Goal: Task Accomplishment & Management: Manage account settings

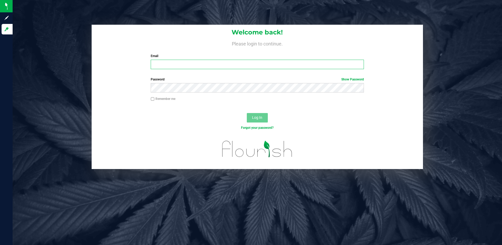
click at [169, 65] on input "Email" at bounding box center [257, 64] width 213 height 9
type input "[EMAIL_ADDRESS][DOMAIN_NAME]"
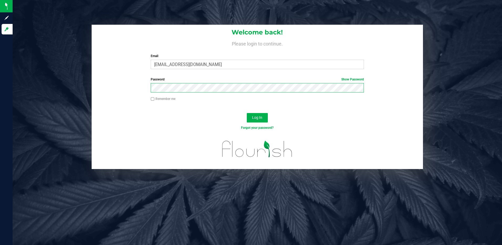
click at [247, 113] on button "Log In" at bounding box center [257, 117] width 21 height 9
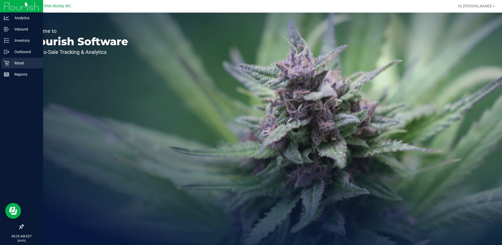
click at [17, 60] on p "Retail" at bounding box center [24, 63] width 31 height 6
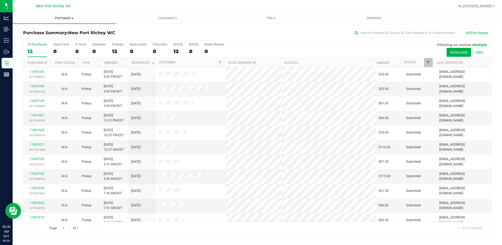
click at [73, 18] on span at bounding box center [72, 18] width 2 height 1
click at [43, 37] on span "Fulfillment" at bounding box center [29, 38] width 33 height 4
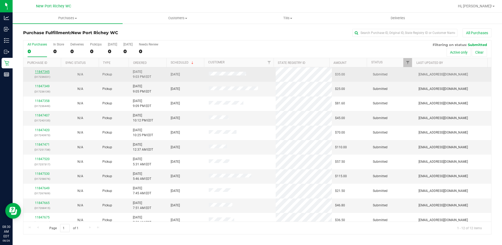
click at [43, 71] on link "11847345" at bounding box center [42, 72] width 15 height 4
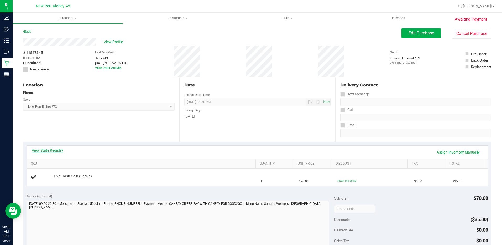
click at [50, 148] on link "View State Registry" at bounding box center [47, 150] width 31 height 5
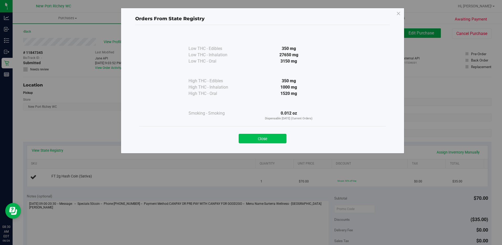
click at [271, 138] on button "Close" at bounding box center [263, 138] width 48 height 9
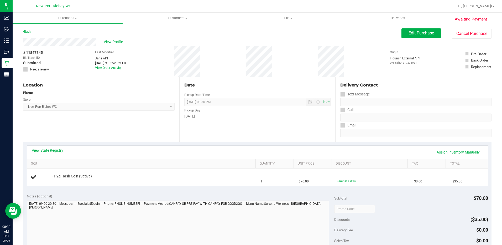
click at [50, 150] on link "View State Registry" at bounding box center [47, 150] width 31 height 5
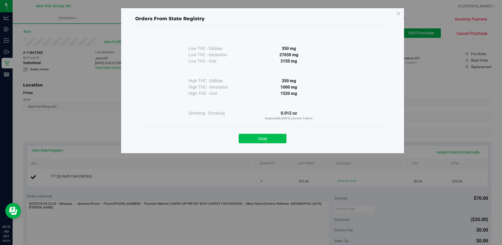
click at [272, 140] on button "Close" at bounding box center [263, 138] width 48 height 9
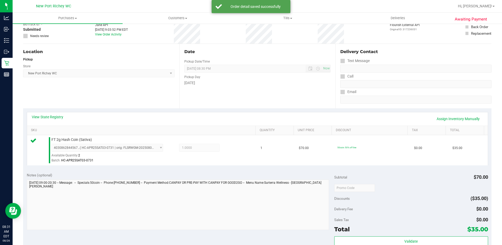
scroll to position [79, 0]
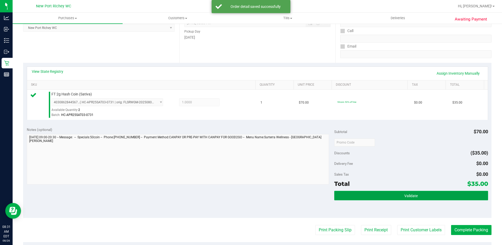
click at [420, 197] on button "Validate" at bounding box center [411, 195] width 154 height 9
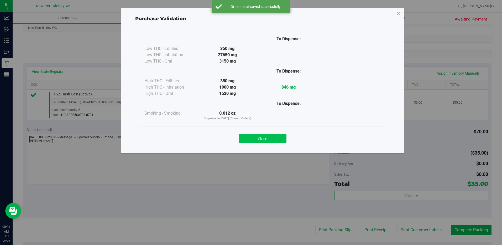
click at [262, 141] on button "Close" at bounding box center [263, 138] width 48 height 9
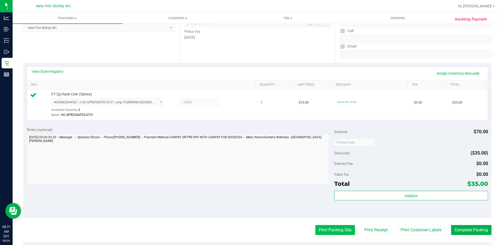
click at [332, 230] on button "Print Packing Slip" at bounding box center [335, 230] width 40 height 10
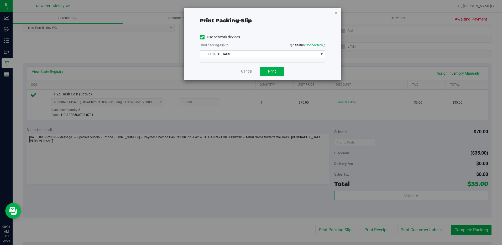
click at [321, 54] on span "select" at bounding box center [321, 54] width 4 height 4
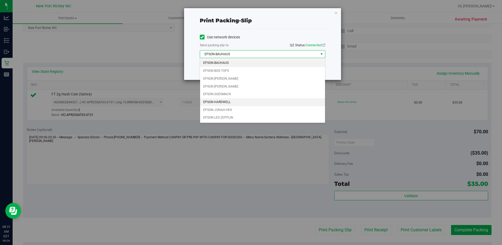
click at [224, 101] on li "EPSON-HARDWELL" at bounding box center [262, 102] width 125 height 8
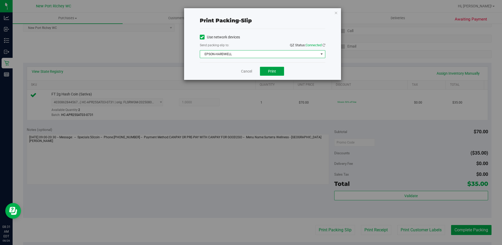
click at [267, 71] on button "Print" at bounding box center [272, 71] width 24 height 9
drag, startPoint x: 248, startPoint y: 70, endPoint x: 250, endPoint y: 73, distance: 3.2
click at [249, 70] on link "Cancel" at bounding box center [246, 72] width 11 height 6
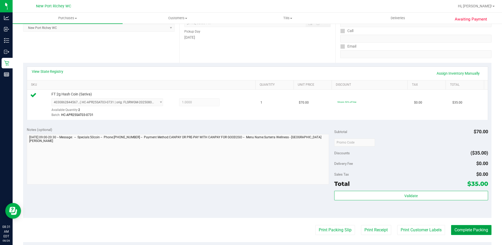
click at [469, 229] on button "Complete Packing" at bounding box center [471, 230] width 40 height 10
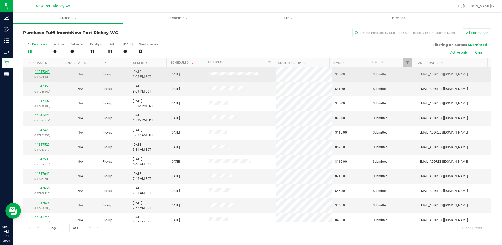
click at [41, 72] on link "11847349" at bounding box center [42, 72] width 15 height 4
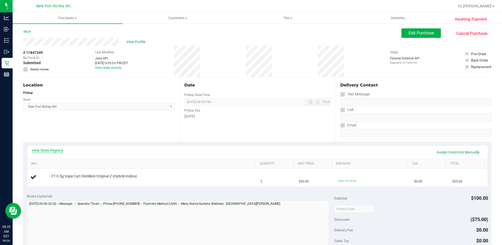
click at [43, 151] on link "View State Registry" at bounding box center [47, 150] width 31 height 5
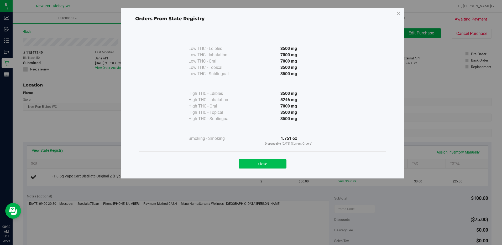
click at [258, 165] on button "Close" at bounding box center [263, 163] width 48 height 9
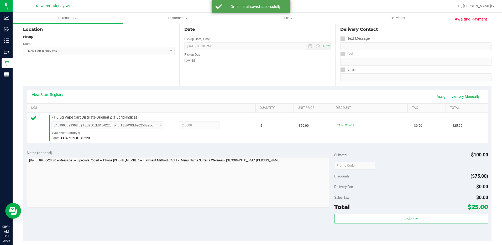
scroll to position [131, 0]
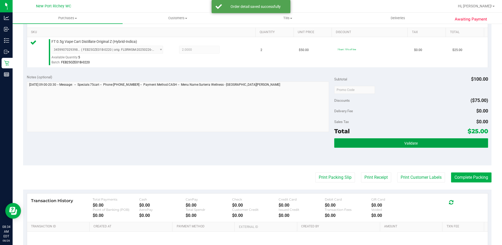
click at [406, 143] on span "Validate" at bounding box center [410, 143] width 13 height 4
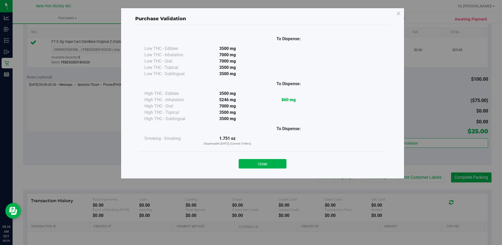
drag, startPoint x: 258, startPoint y: 163, endPoint x: 312, endPoint y: 169, distance: 53.7
click at [258, 163] on button "Close" at bounding box center [263, 163] width 48 height 9
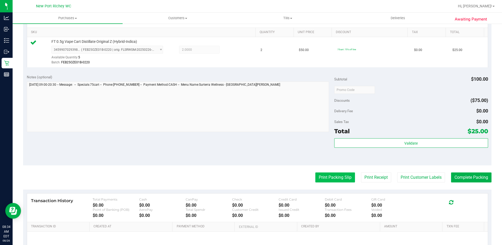
click at [328, 178] on button "Print Packing Slip" at bounding box center [335, 177] width 40 height 10
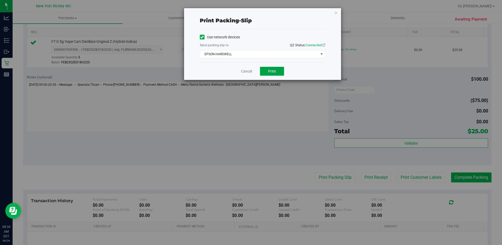
click at [267, 72] on button "Print" at bounding box center [272, 71] width 24 height 9
click at [247, 72] on link "Cancel" at bounding box center [246, 72] width 11 height 6
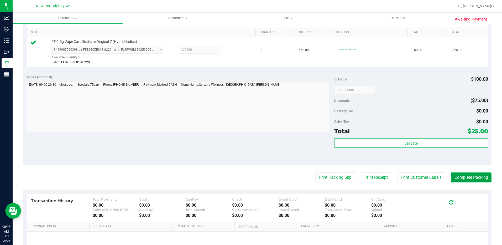
click at [465, 178] on button "Complete Packing" at bounding box center [471, 177] width 40 height 10
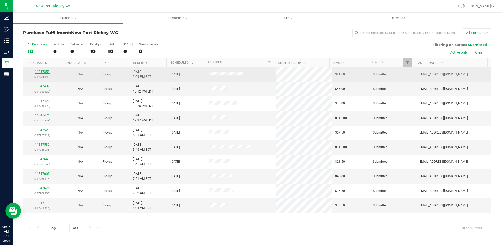
click at [43, 72] on link "11847358" at bounding box center [42, 72] width 15 height 4
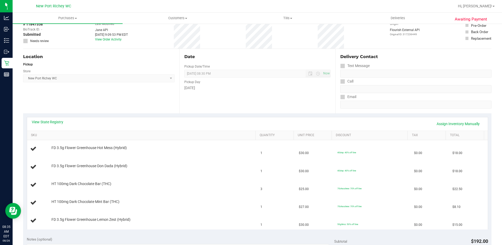
scroll to position [79, 0]
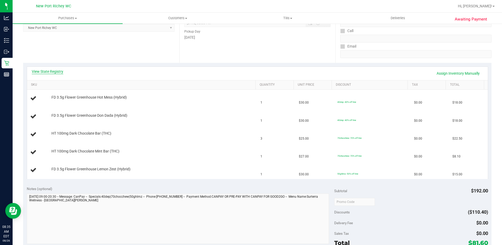
click at [50, 72] on link "View State Registry" at bounding box center [47, 71] width 31 height 5
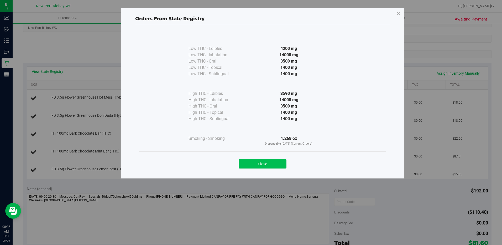
click at [263, 162] on button "Close" at bounding box center [263, 163] width 48 height 9
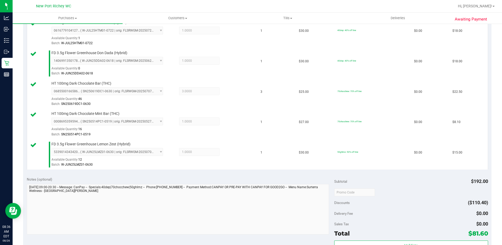
scroll to position [210, 0]
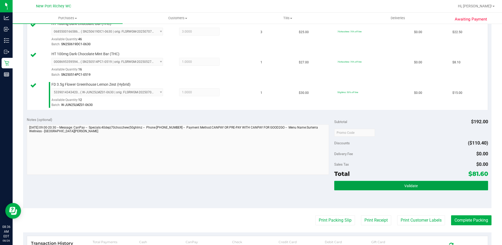
click at [401, 185] on button "Validate" at bounding box center [411, 185] width 154 height 9
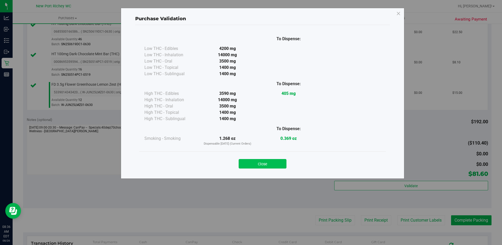
click at [259, 164] on button "Close" at bounding box center [263, 163] width 48 height 9
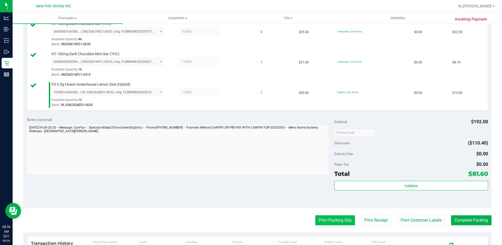
click at [324, 221] on button "Print Packing Slip" at bounding box center [335, 220] width 40 height 10
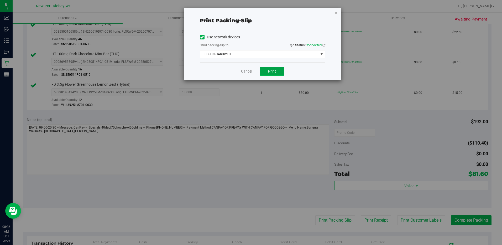
click at [266, 71] on button "Print" at bounding box center [272, 71] width 24 height 9
click at [247, 72] on link "Cancel" at bounding box center [246, 72] width 11 height 6
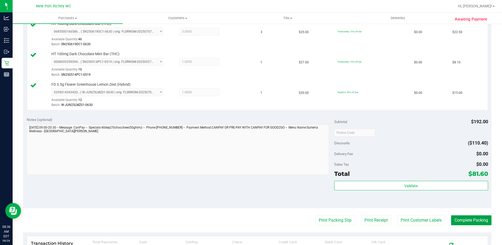
click at [464, 218] on button "Complete Packing" at bounding box center [471, 220] width 40 height 10
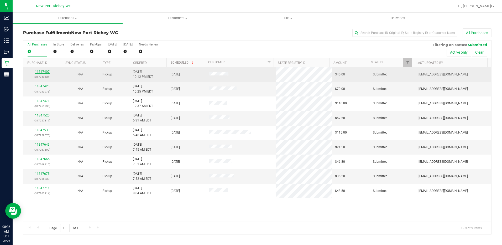
click at [41, 72] on link "11847407" at bounding box center [42, 72] width 15 height 4
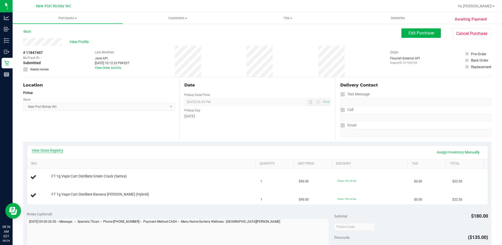
click at [57, 149] on link "View State Registry" at bounding box center [47, 150] width 31 height 5
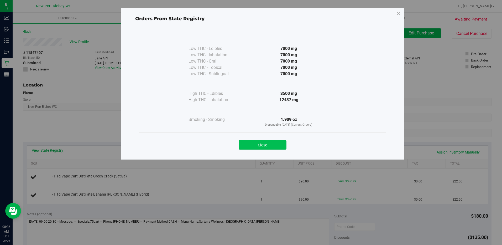
click at [256, 144] on button "Close" at bounding box center [263, 144] width 48 height 9
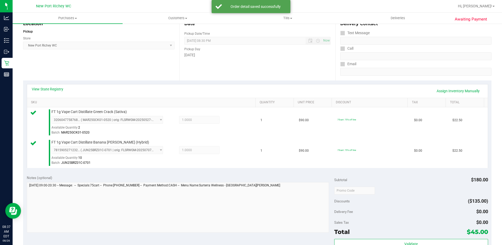
scroll to position [105, 0]
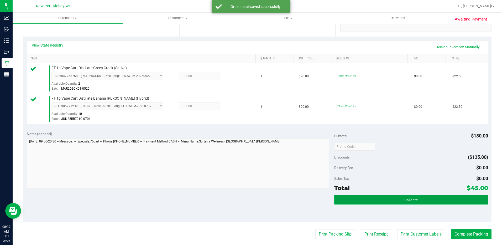
click at [404, 198] on span "Validate" at bounding box center [410, 200] width 13 height 4
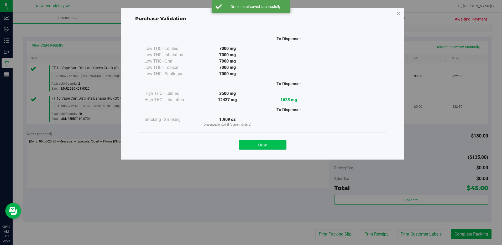
click at [261, 143] on button "Close" at bounding box center [263, 144] width 48 height 9
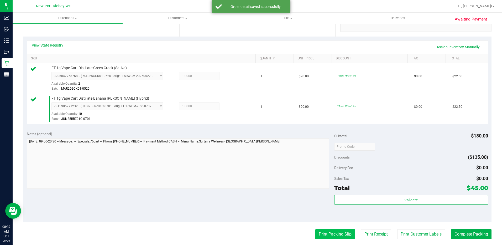
click at [322, 234] on button "Print Packing Slip" at bounding box center [335, 234] width 40 height 10
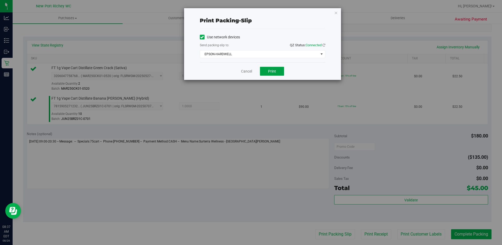
click at [274, 71] on span "Print" at bounding box center [272, 71] width 8 height 4
click at [247, 69] on link "Cancel" at bounding box center [246, 72] width 11 height 6
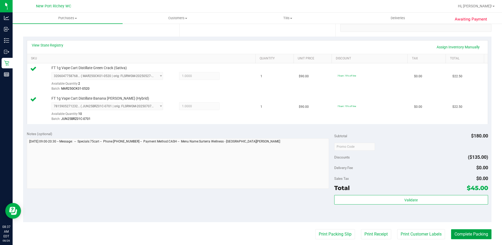
click at [461, 235] on button "Complete Packing" at bounding box center [471, 234] width 40 height 10
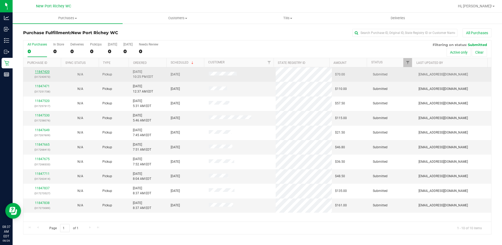
click at [44, 72] on link "11847420" at bounding box center [42, 72] width 15 height 4
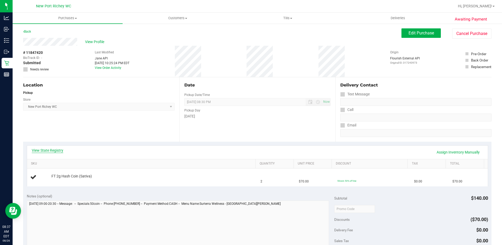
click at [53, 151] on link "View State Registry" at bounding box center [47, 150] width 31 height 5
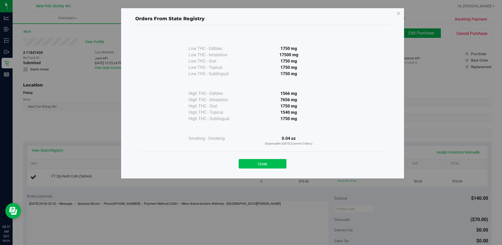
click at [264, 163] on button "Close" at bounding box center [263, 163] width 48 height 9
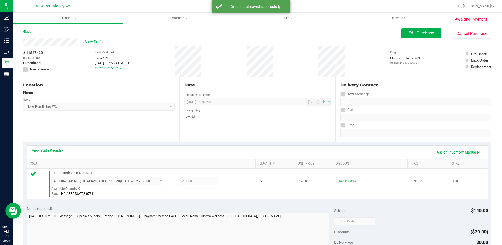
scroll to position [79, 0]
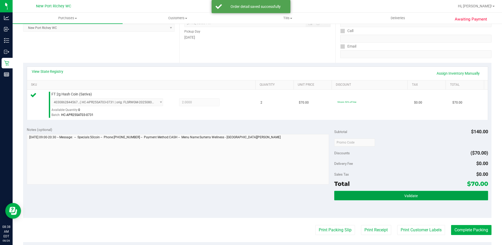
click at [384, 193] on button "Validate" at bounding box center [411, 195] width 154 height 9
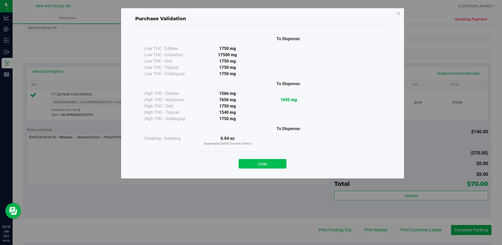
click at [261, 164] on button "Close" at bounding box center [263, 163] width 48 height 9
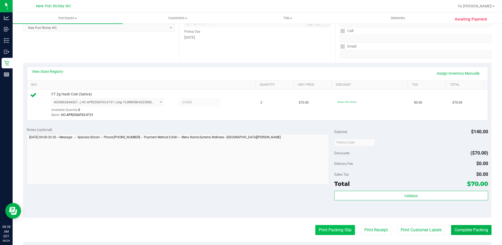
click at [334, 231] on button "Print Packing Slip" at bounding box center [335, 230] width 40 height 10
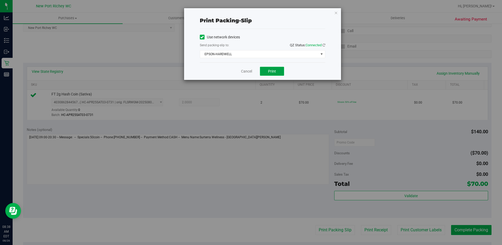
click at [270, 69] on span "Print" at bounding box center [272, 71] width 8 height 4
click at [249, 70] on link "Cancel" at bounding box center [246, 72] width 11 height 6
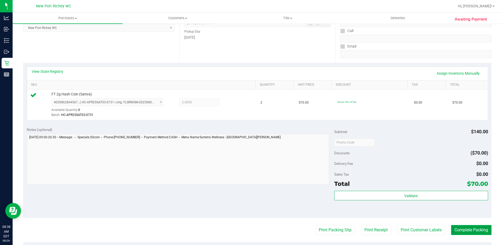
click at [455, 228] on button "Complete Packing" at bounding box center [471, 230] width 40 height 10
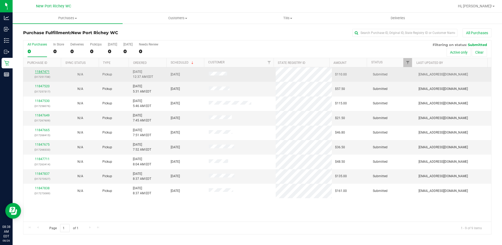
click at [44, 72] on link "11847471" at bounding box center [42, 72] width 15 height 4
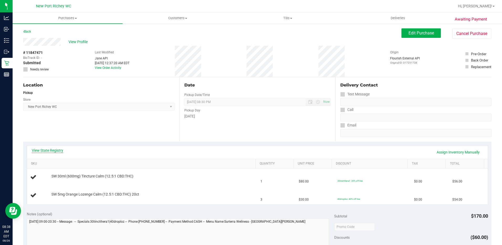
click at [43, 149] on link "View State Registry" at bounding box center [47, 150] width 31 height 5
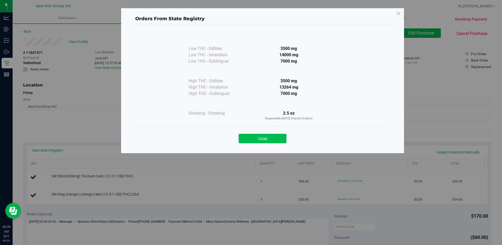
click at [265, 138] on button "Close" at bounding box center [263, 138] width 48 height 9
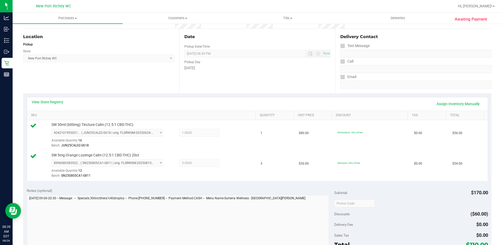
scroll to position [79, 0]
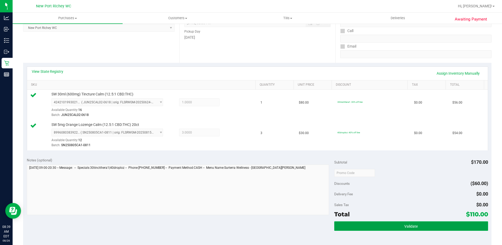
click at [389, 226] on button "Validate" at bounding box center [411, 225] width 154 height 9
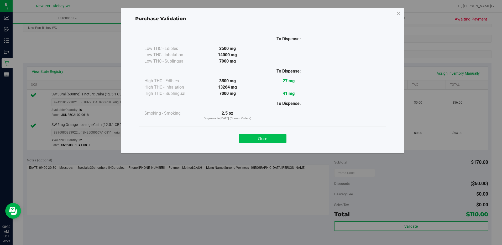
click at [251, 139] on button "Close" at bounding box center [263, 138] width 48 height 9
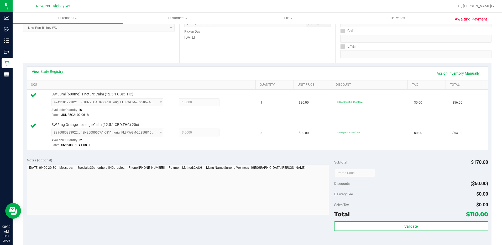
scroll to position [184, 0]
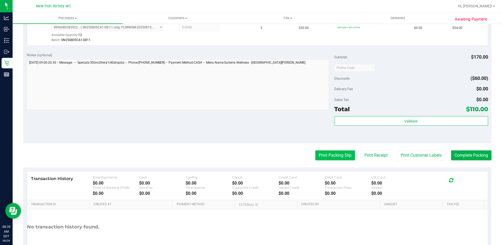
click at [329, 155] on button "Print Packing Slip" at bounding box center [335, 155] width 40 height 10
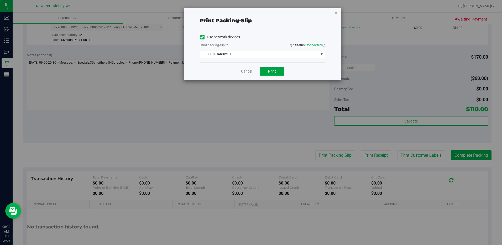
click at [274, 73] on span "Print" at bounding box center [272, 71] width 8 height 4
click at [248, 72] on link "Cancel" at bounding box center [246, 72] width 11 height 6
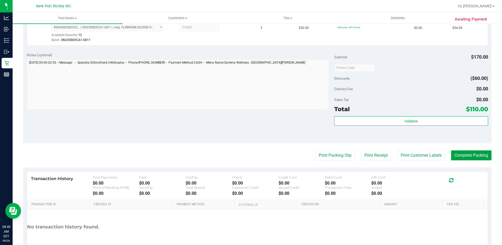
click at [470, 154] on button "Complete Packing" at bounding box center [471, 155] width 40 height 10
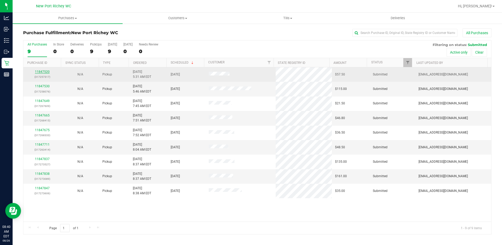
click at [44, 71] on link "11847520" at bounding box center [42, 72] width 15 height 4
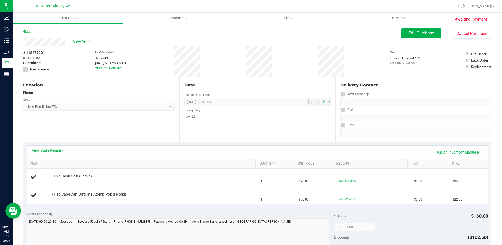
click at [38, 153] on div "View State Registry Assign Inventory Manually" at bounding box center [257, 152] width 451 height 9
click at [40, 150] on link "View State Registry" at bounding box center [47, 150] width 31 height 5
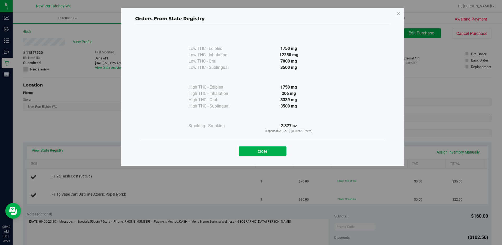
click at [264, 151] on button "Close" at bounding box center [263, 150] width 48 height 9
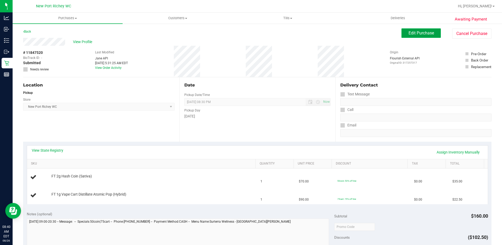
click at [420, 32] on span "Edit Purchase" at bounding box center [420, 32] width 25 height 5
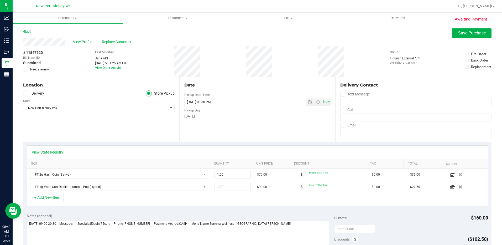
click at [25, 69] on icon at bounding box center [25, 69] width 3 height 0
click at [0, 0] on input "Needs review" at bounding box center [0, 0] width 0 height 0
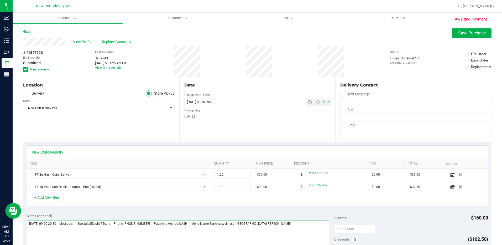
click at [281, 229] on textarea at bounding box center [178, 245] width 302 height 50
type textarea "[DATE] 09:00-20:30 -- Message: -- Specials:50coin|75cart -- Phone:[PHONE_NUMBER…"
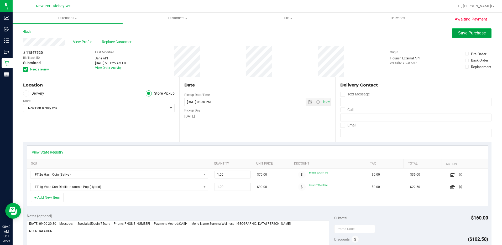
click at [464, 35] on span "Save Purchase" at bounding box center [472, 32] width 28 height 5
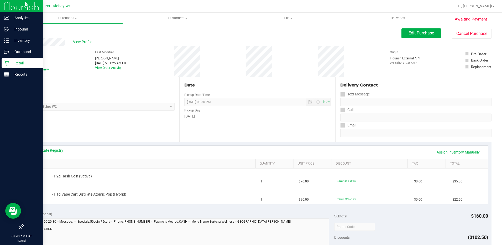
click at [15, 65] on p "Retail" at bounding box center [24, 63] width 31 height 6
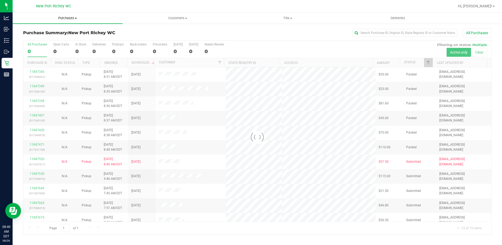
click at [76, 18] on span at bounding box center [76, 18] width 2 height 1
click at [39, 39] on span "Fulfillment" at bounding box center [29, 38] width 33 height 4
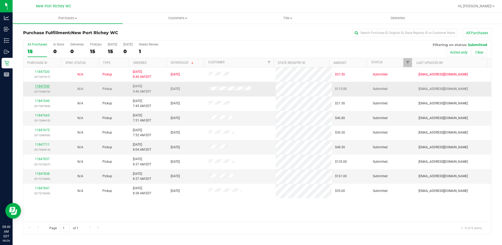
click at [40, 86] on link "11847530" at bounding box center [42, 86] width 15 height 4
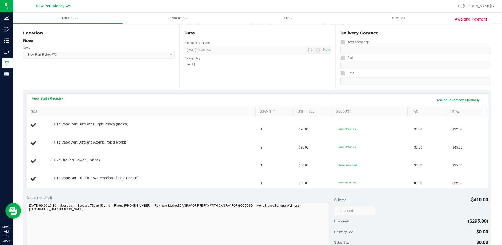
scroll to position [52, 0]
click at [44, 98] on link "View State Registry" at bounding box center [47, 97] width 31 height 5
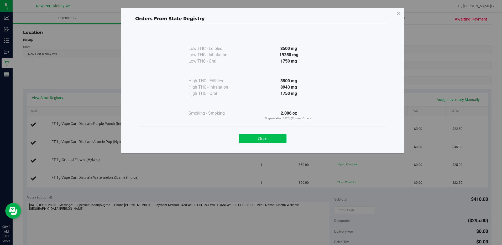
click at [261, 140] on button "Close" at bounding box center [263, 138] width 48 height 9
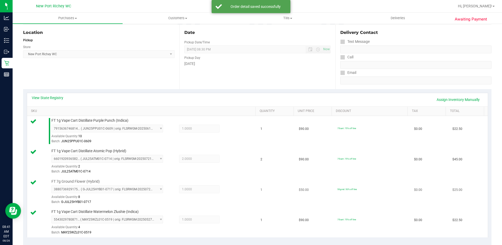
scroll to position [157, 0]
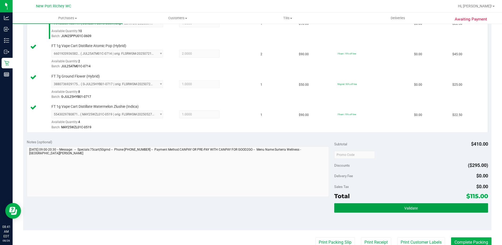
click at [377, 206] on button "Validate" at bounding box center [411, 207] width 154 height 9
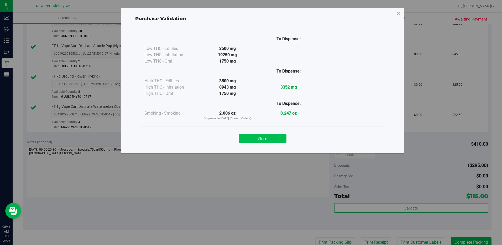
click at [266, 137] on button "Close" at bounding box center [263, 138] width 48 height 9
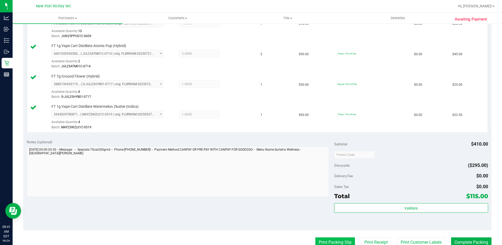
click at [327, 239] on button "Print Packing Slip" at bounding box center [335, 242] width 40 height 10
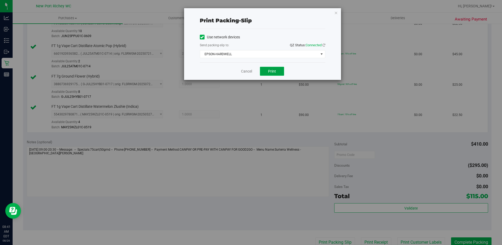
click at [277, 71] on button "Print" at bounding box center [272, 71] width 24 height 9
click at [243, 72] on link "Cancel" at bounding box center [246, 72] width 11 height 6
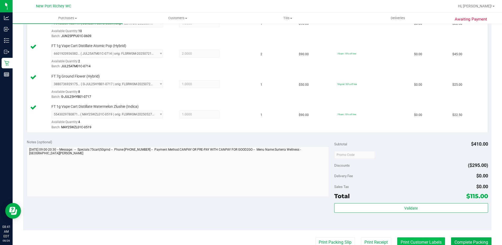
scroll to position [160, 0]
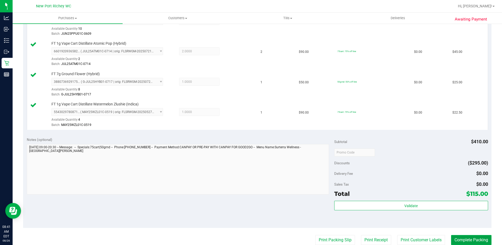
click at [463, 240] on button "Complete Packing" at bounding box center [471, 240] width 40 height 10
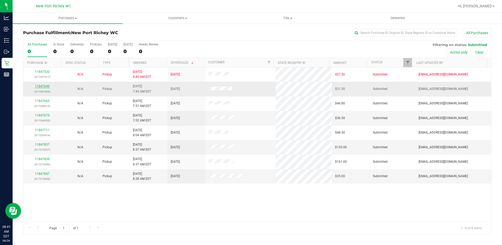
click at [39, 86] on link "11847649" at bounding box center [42, 86] width 15 height 4
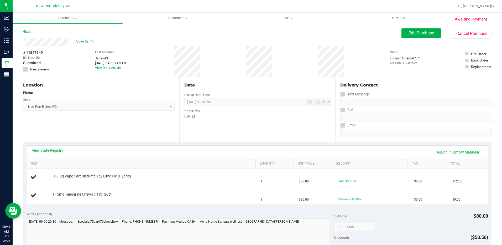
click at [52, 151] on link "View State Registry" at bounding box center [47, 150] width 31 height 5
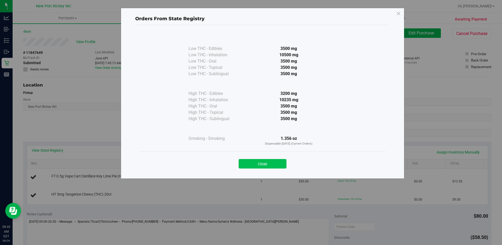
click at [256, 167] on button "Close" at bounding box center [263, 163] width 48 height 9
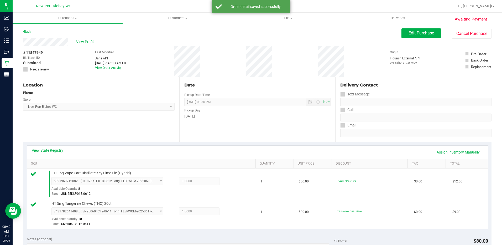
scroll to position [105, 0]
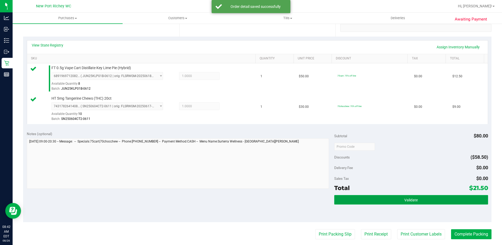
click at [412, 199] on span "Validate" at bounding box center [410, 200] width 13 height 4
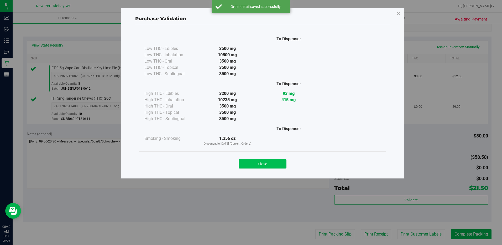
click at [256, 165] on button "Close" at bounding box center [263, 163] width 48 height 9
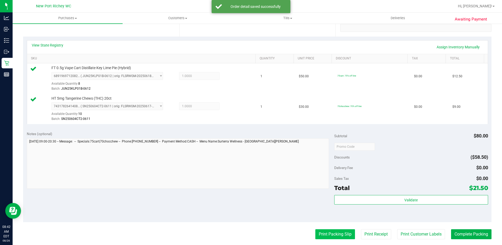
click at [327, 231] on button "Print Packing Slip" at bounding box center [335, 234] width 40 height 10
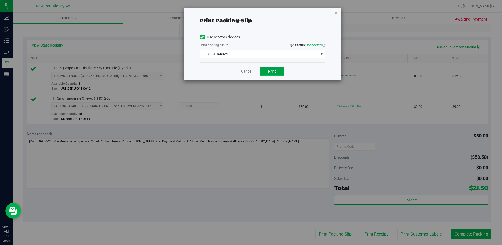
click at [271, 72] on span "Print" at bounding box center [272, 71] width 8 height 4
click at [245, 72] on link "Cancel" at bounding box center [246, 72] width 11 height 6
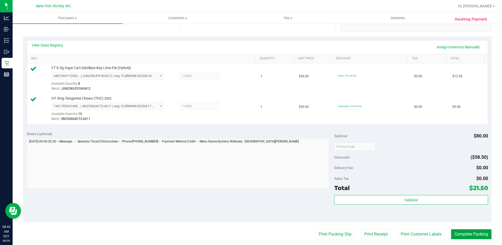
click at [466, 236] on button "Complete Packing" at bounding box center [471, 234] width 40 height 10
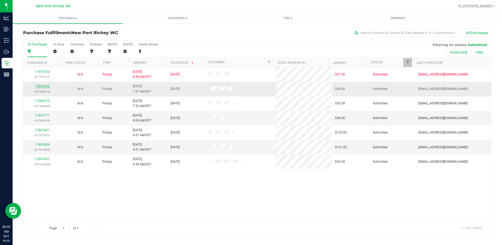
click at [45, 86] on link "11847665" at bounding box center [42, 86] width 15 height 4
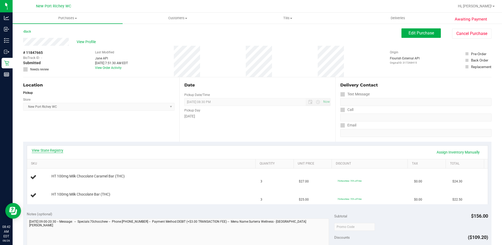
click at [48, 150] on link "View State Registry" at bounding box center [47, 150] width 31 height 5
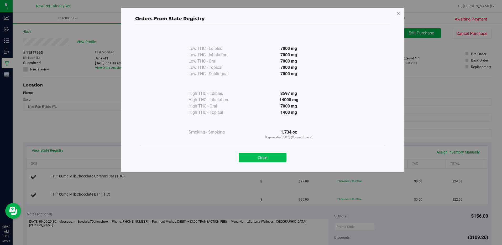
click at [255, 157] on button "Close" at bounding box center [263, 156] width 48 height 9
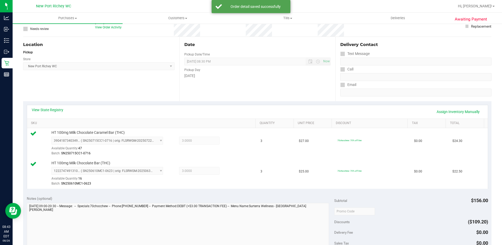
scroll to position [105, 0]
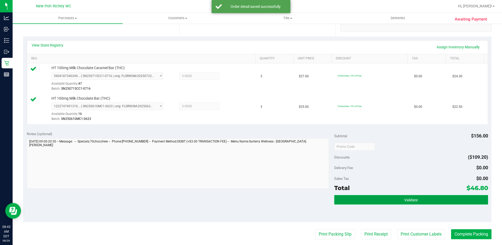
click at [405, 200] on span "Validate" at bounding box center [410, 200] width 13 height 4
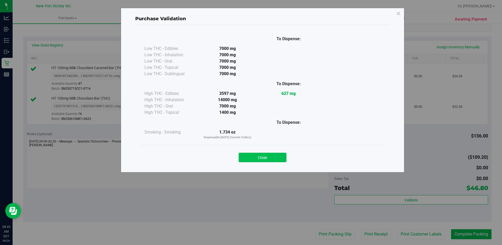
click at [259, 160] on button "Close" at bounding box center [263, 156] width 48 height 9
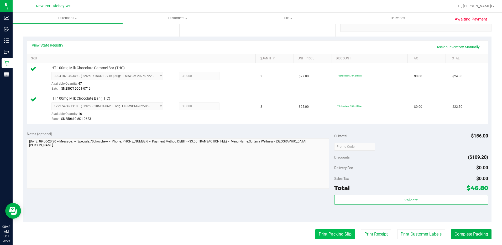
click at [341, 237] on button "Print Packing Slip" at bounding box center [335, 234] width 40 height 10
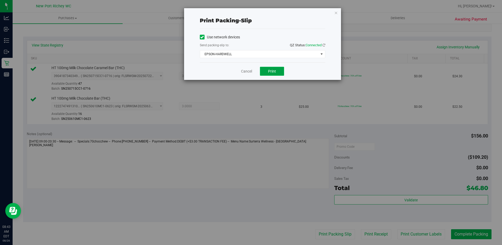
click at [269, 71] on span "Print" at bounding box center [272, 71] width 8 height 4
click at [248, 71] on link "Cancel" at bounding box center [246, 72] width 11 height 6
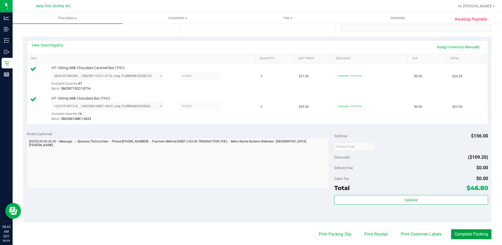
click at [467, 233] on button "Complete Packing" at bounding box center [471, 234] width 40 height 10
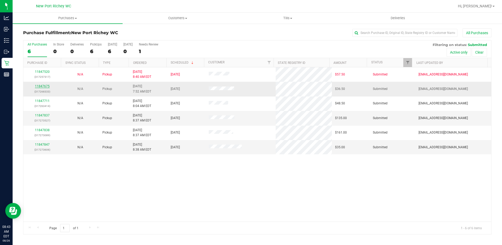
click at [43, 87] on link "11847675" at bounding box center [42, 86] width 15 height 4
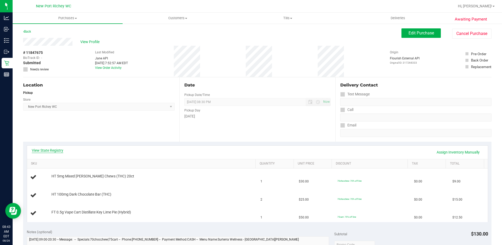
click at [49, 150] on link "View State Registry" at bounding box center [47, 150] width 31 height 5
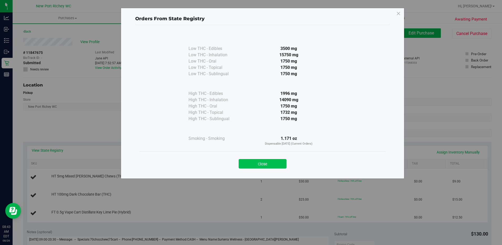
click at [259, 161] on button "Close" at bounding box center [263, 163] width 48 height 9
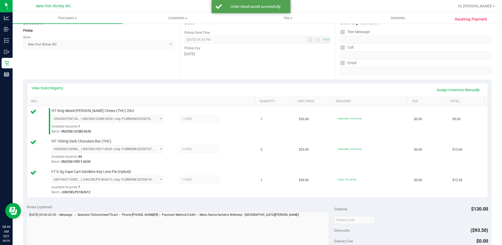
scroll to position [131, 0]
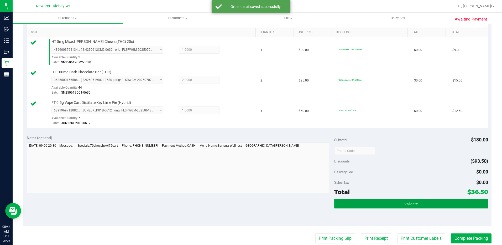
click at [387, 199] on button "Validate" at bounding box center [411, 203] width 154 height 9
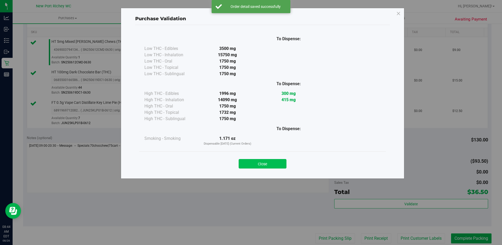
click at [262, 163] on button "Close" at bounding box center [263, 163] width 48 height 9
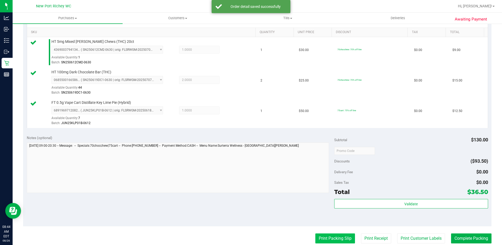
click at [328, 234] on button "Print Packing Slip" at bounding box center [335, 238] width 40 height 10
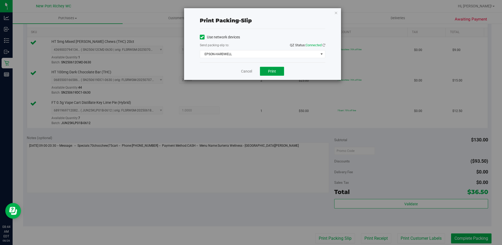
click at [269, 71] on span "Print" at bounding box center [272, 71] width 8 height 4
click at [248, 70] on link "Cancel" at bounding box center [246, 72] width 11 height 6
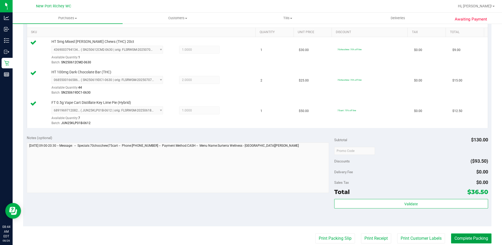
click at [478, 239] on button "Complete Packing" at bounding box center [471, 238] width 40 height 10
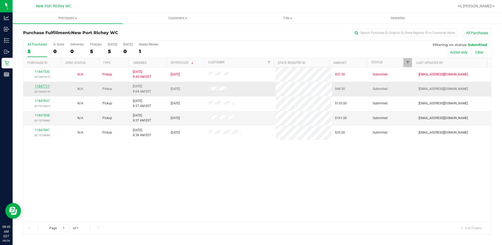
click at [43, 85] on link "11847711" at bounding box center [42, 86] width 15 height 4
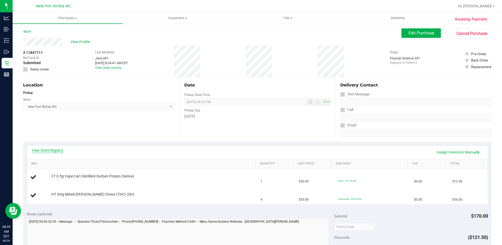
click at [45, 151] on link "View State Registry" at bounding box center [47, 150] width 31 height 5
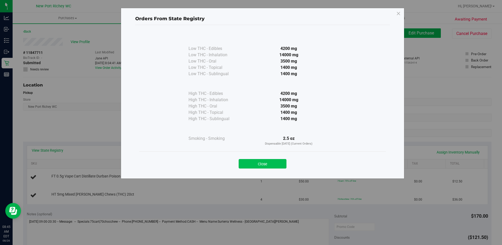
click at [259, 159] on button "Close" at bounding box center [263, 163] width 48 height 9
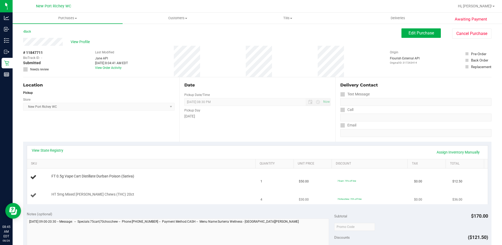
click at [148, 191] on td "HT 5mg Mixed [PERSON_NAME] Chews (THC) 20ct" at bounding box center [142, 195] width 230 height 18
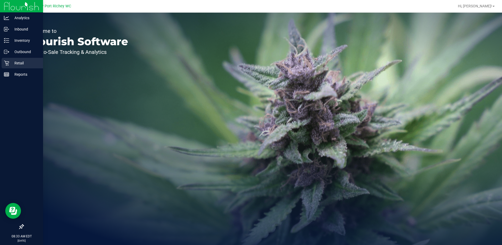
click at [19, 62] on p "Retail" at bounding box center [24, 63] width 31 height 6
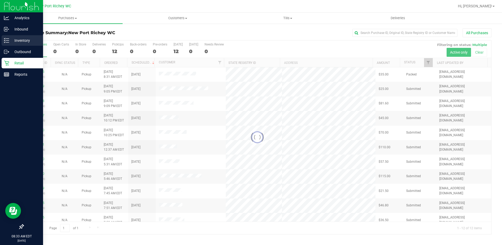
click at [22, 42] on p "Inventory" at bounding box center [24, 40] width 31 height 6
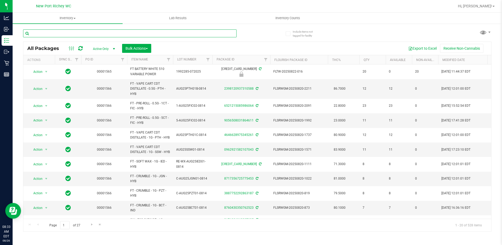
click at [60, 34] on input "text" at bounding box center [129, 33] width 213 height 8
type input "oze"
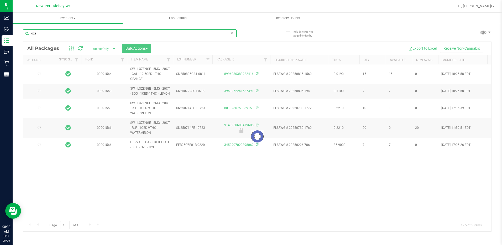
type input "2026-02-15"
type input "2026-02-08"
type input "2026-01-24"
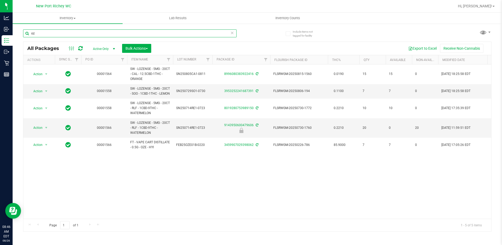
type input "o"
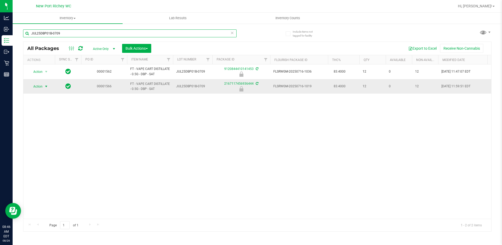
type input "JUL25DBP01B-0709"
click at [46, 87] on span "select" at bounding box center [46, 86] width 4 height 4
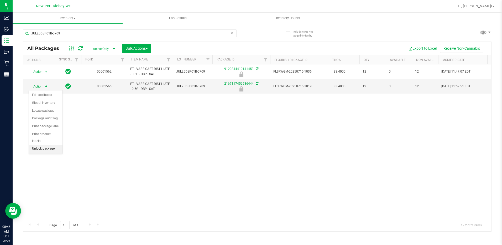
click at [39, 145] on li "Unlock package" at bounding box center [46, 149] width 34 height 8
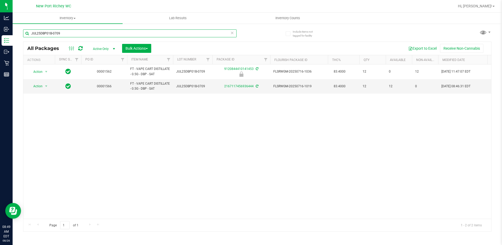
click at [81, 34] on input "JUL25DBP01B-0709" at bounding box center [129, 33] width 213 height 8
type input "J"
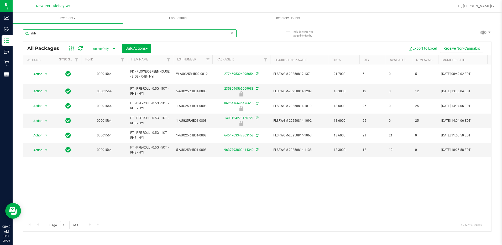
type input "rhb"
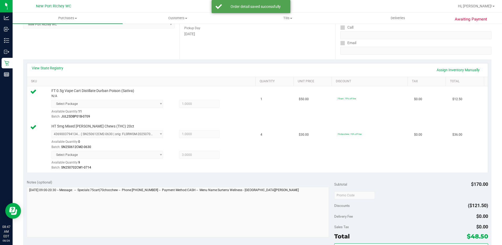
scroll to position [131, 0]
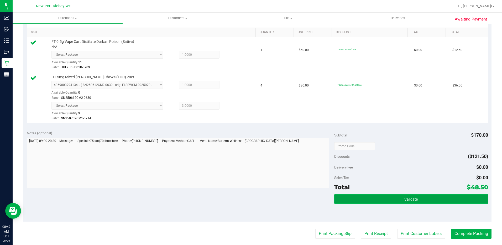
click at [404, 198] on span "Validate" at bounding box center [410, 199] width 13 height 4
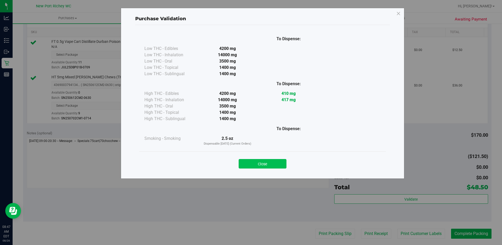
click at [273, 164] on button "Close" at bounding box center [263, 163] width 48 height 9
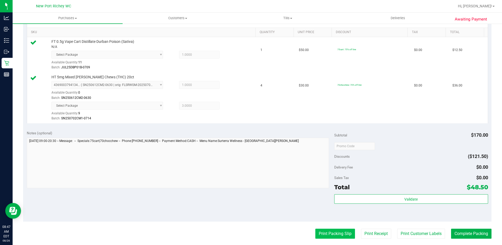
click at [340, 237] on button "Print Packing Slip" at bounding box center [335, 233] width 40 height 10
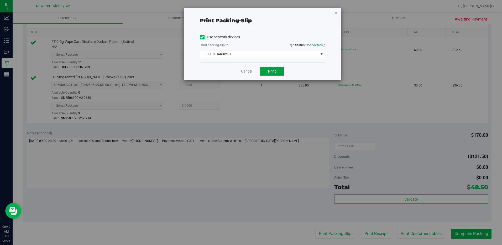
click at [267, 72] on button "Print" at bounding box center [272, 71] width 24 height 9
click at [251, 72] on link "Cancel" at bounding box center [246, 72] width 11 height 6
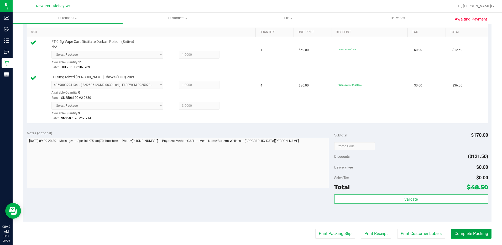
click at [467, 232] on button "Complete Packing" at bounding box center [471, 233] width 40 height 10
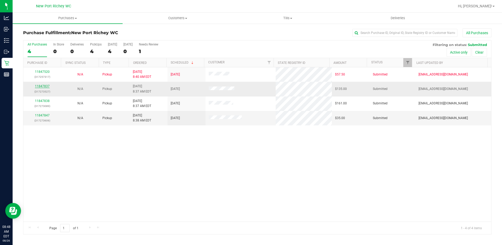
click at [41, 86] on link "11847837" at bounding box center [42, 86] width 15 height 4
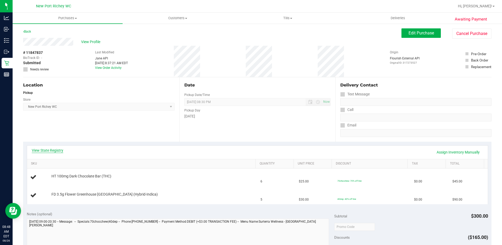
click at [50, 149] on link "View State Registry" at bounding box center [47, 150] width 31 height 5
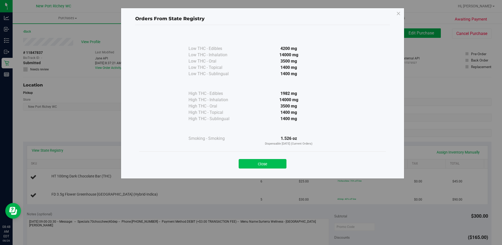
click at [261, 163] on button "Close" at bounding box center [263, 163] width 48 height 9
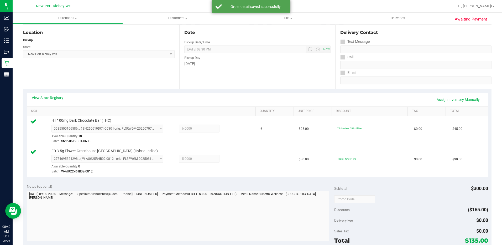
scroll to position [105, 0]
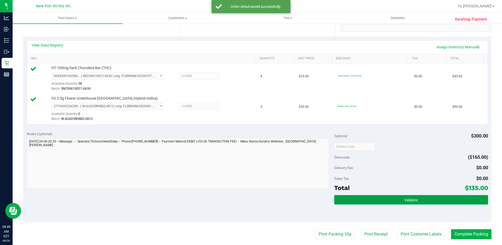
click at [404, 198] on span "Validate" at bounding box center [410, 200] width 13 height 4
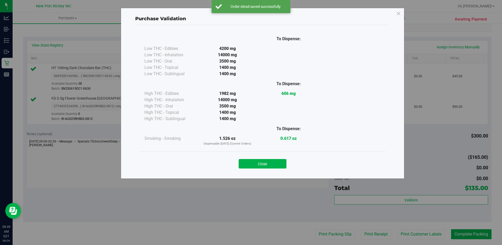
click at [266, 161] on button "Close" at bounding box center [263, 163] width 48 height 9
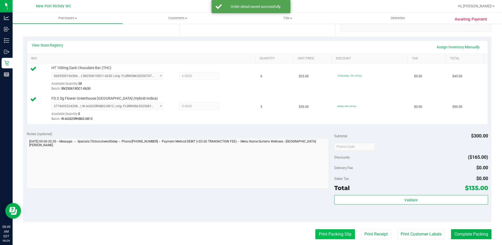
click at [327, 233] on button "Print Packing Slip" at bounding box center [335, 234] width 40 height 10
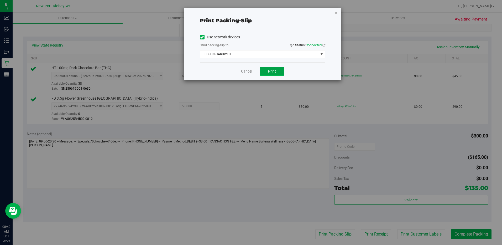
click at [268, 72] on span "Print" at bounding box center [272, 71] width 8 height 4
click at [245, 72] on link "Cancel" at bounding box center [246, 72] width 11 height 6
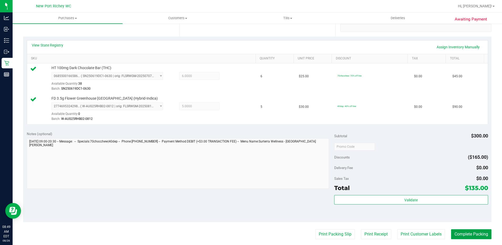
click at [461, 235] on button "Complete Packing" at bounding box center [471, 234] width 40 height 10
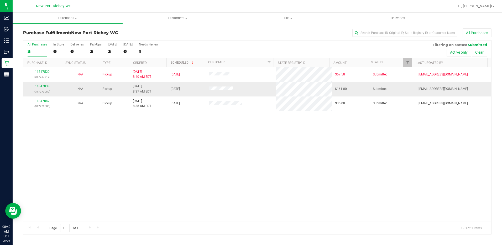
click at [43, 87] on link "11847838" at bounding box center [42, 86] width 15 height 4
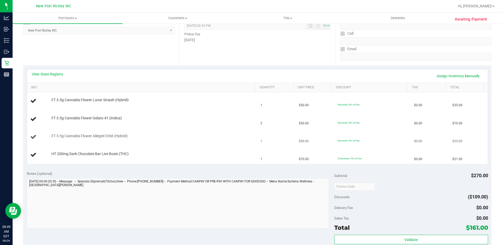
scroll to position [79, 0]
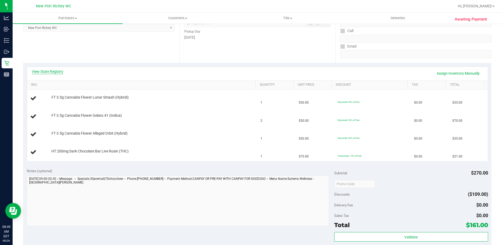
click at [55, 72] on link "View State Registry" at bounding box center [47, 71] width 31 height 5
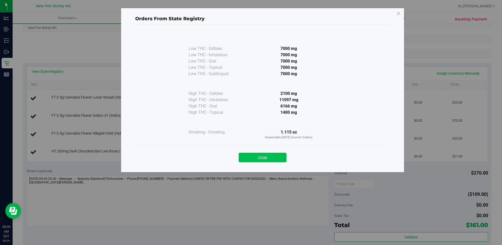
click at [268, 158] on button "Close" at bounding box center [263, 156] width 48 height 9
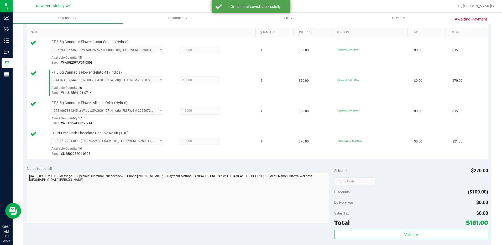
scroll to position [210, 0]
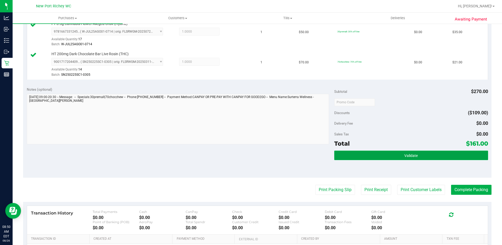
click at [404, 156] on span "Validate" at bounding box center [410, 155] width 13 height 4
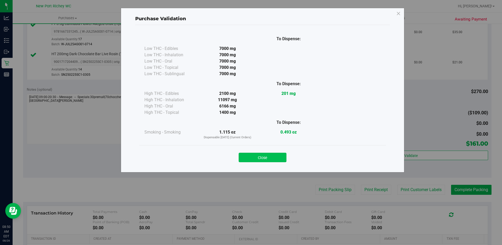
click at [271, 157] on button "Close" at bounding box center [263, 156] width 48 height 9
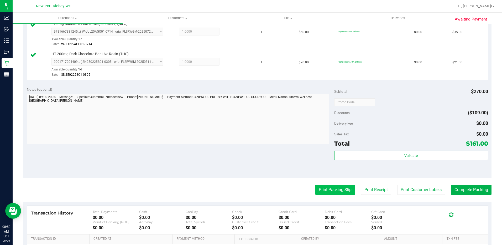
click at [334, 191] on button "Print Packing Slip" at bounding box center [335, 190] width 40 height 10
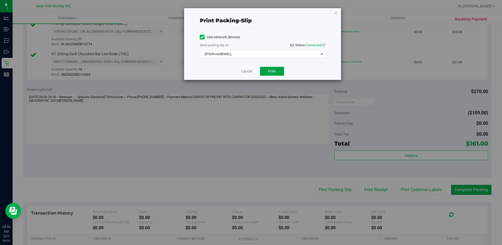
click at [267, 71] on button "Print" at bounding box center [272, 71] width 24 height 9
click at [247, 71] on link "Cancel" at bounding box center [246, 72] width 11 height 6
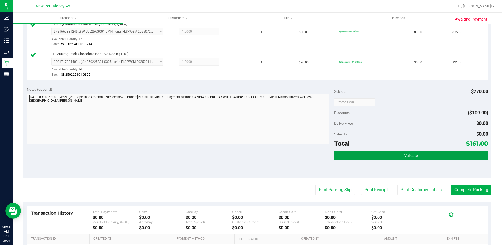
click at [406, 153] on span "Validate" at bounding box center [410, 155] width 13 height 4
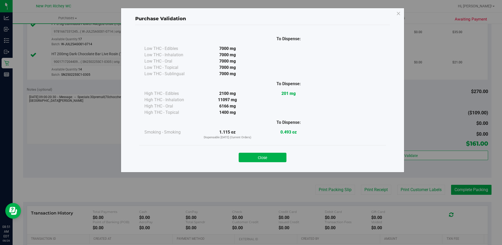
click at [268, 151] on div "Close" at bounding box center [262, 155] width 239 height 13
drag, startPoint x: 265, startPoint y: 157, endPoint x: 395, endPoint y: 171, distance: 131.0
click at [265, 157] on button "Close" at bounding box center [263, 156] width 48 height 9
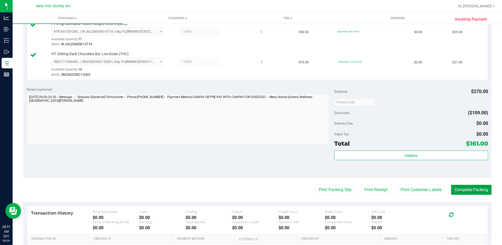
click at [457, 187] on button "Complete Packing" at bounding box center [471, 190] width 40 height 10
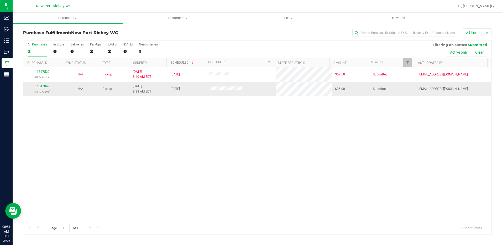
click at [41, 87] on link "11847847" at bounding box center [42, 86] width 15 height 4
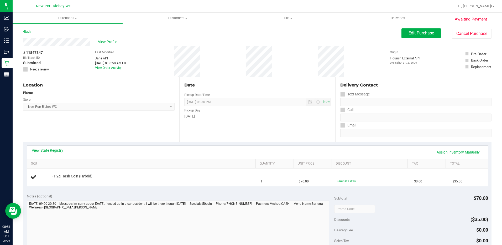
click at [57, 150] on link "View State Registry" at bounding box center [47, 150] width 31 height 5
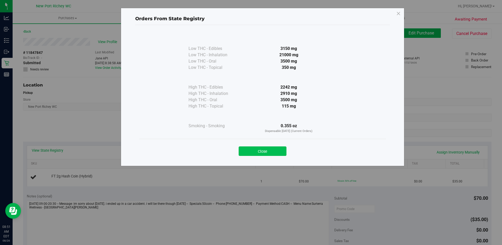
click at [270, 150] on button "Close" at bounding box center [263, 150] width 48 height 9
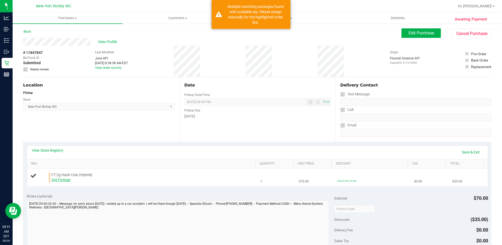
click at [66, 179] on link "Add Package" at bounding box center [60, 180] width 19 height 4
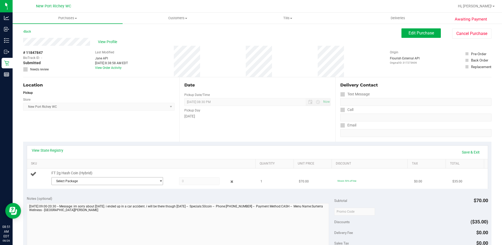
click at [159, 179] on span "select" at bounding box center [161, 181] width 4 height 4
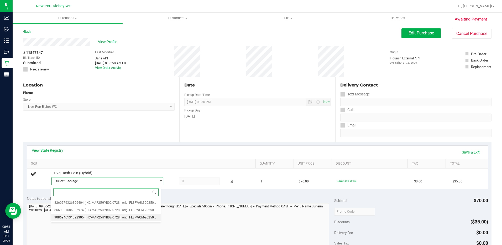
click at [113, 218] on span "( HC-MAR25HYB02-0728 | orig: FLSRWGM-20250804-757 )" at bounding box center [126, 217] width 83 height 4
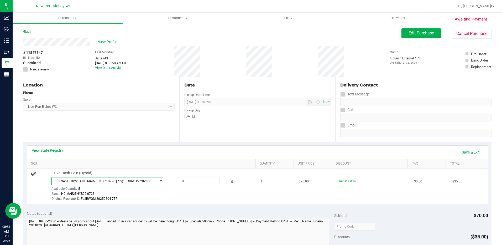
click at [159, 181] on span "select" at bounding box center [161, 181] width 4 height 4
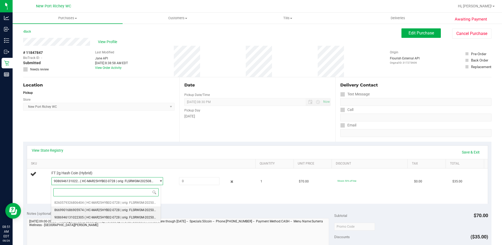
click at [124, 209] on span "( HC-MAR25HYB02-0728 | orig: FLSRWGM-20250804-952 )" at bounding box center [126, 210] width 83 height 4
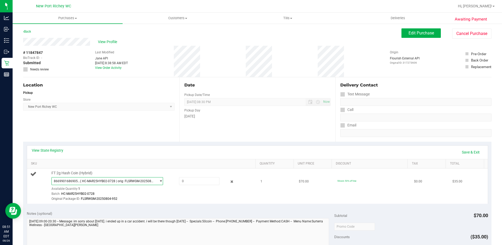
click at [159, 182] on span "select" at bounding box center [161, 181] width 4 height 4
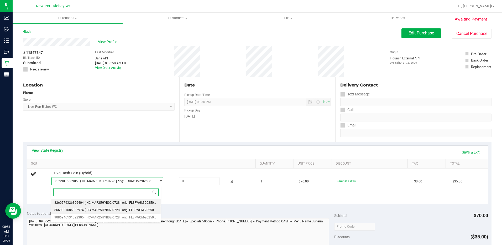
click at [118, 202] on span "( HC-MAR25HYB02-0728 | orig: FLSRWGM-20250804-810 )" at bounding box center [126, 203] width 83 height 4
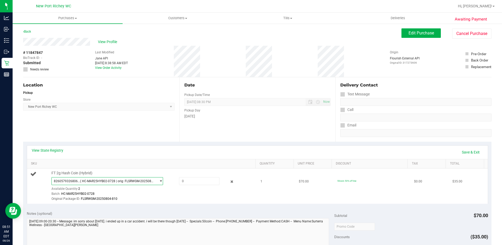
click at [159, 180] on span "select" at bounding box center [161, 181] width 4 height 4
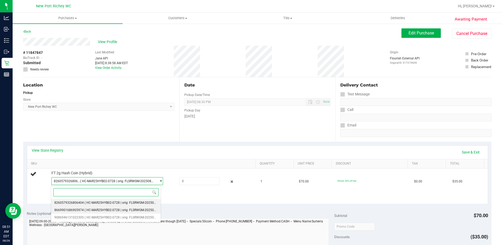
click at [113, 210] on span "( HC-MAR25HYB02-0728 | orig: FLSRWGM-20250804-952 )" at bounding box center [126, 210] width 83 height 4
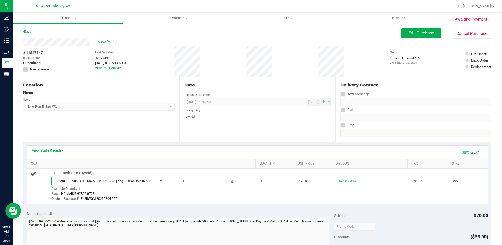
click at [180, 181] on span at bounding box center [199, 181] width 40 height 8
type input "1"
type input "1.0000"
click at [170, 192] on div "Batch: HC-MAR25HYB02-0728" at bounding box center [152, 193] width 202 height 5
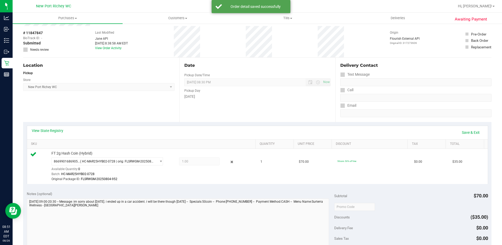
scroll to position [52, 0]
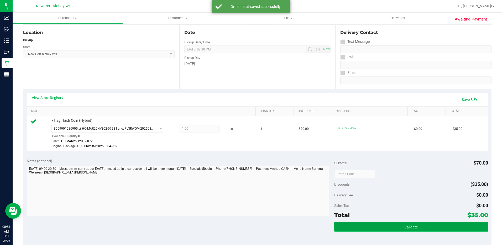
click at [402, 224] on button "Validate" at bounding box center [411, 226] width 154 height 9
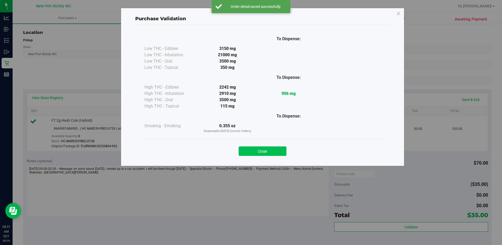
click at [271, 151] on button "Close" at bounding box center [263, 150] width 48 height 9
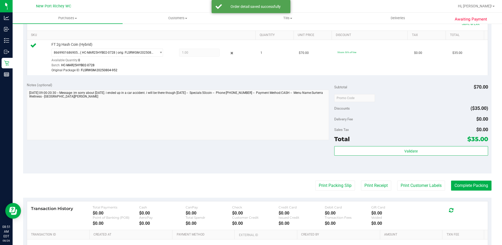
scroll to position [131, 0]
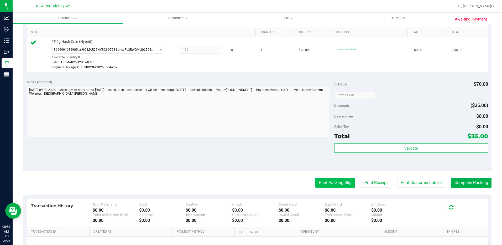
click at [326, 183] on button "Print Packing Slip" at bounding box center [335, 182] width 40 height 10
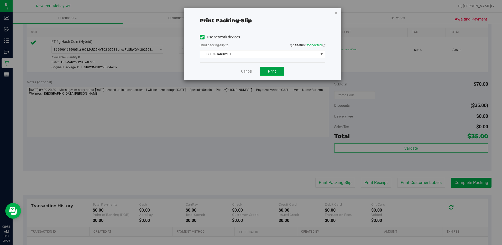
click at [272, 72] on span "Print" at bounding box center [272, 71] width 8 height 4
click at [248, 71] on link "Cancel" at bounding box center [246, 72] width 11 height 6
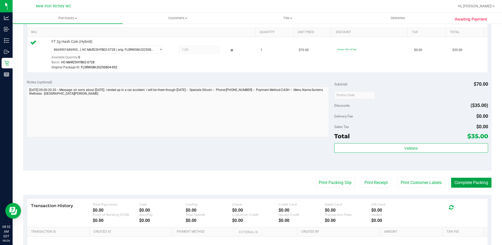
click at [467, 183] on button "Complete Packing" at bounding box center [471, 182] width 40 height 10
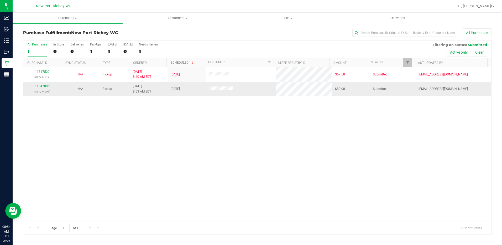
click at [43, 86] on link "11847896" at bounding box center [42, 86] width 15 height 4
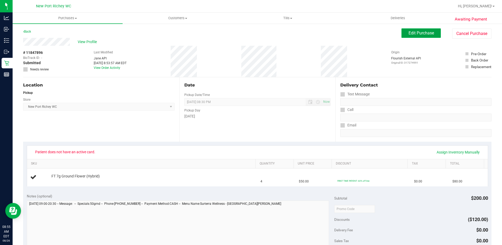
click at [415, 33] on span "Edit Purchase" at bounding box center [420, 32] width 25 height 5
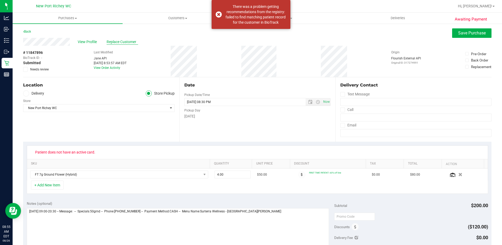
click at [120, 41] on span "Replace Customer" at bounding box center [122, 42] width 31 height 6
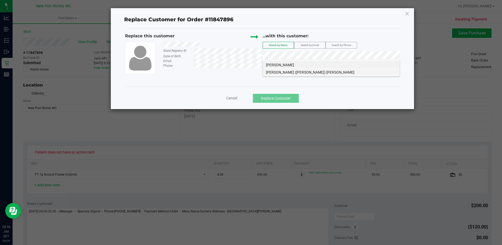
click at [287, 71] on span "Timothy (Tim) Grant" at bounding box center [310, 72] width 88 height 4
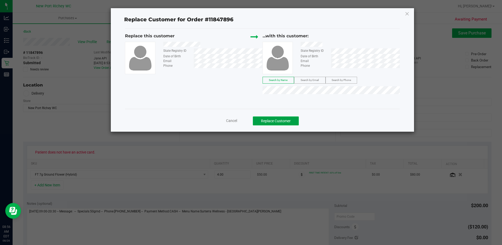
click at [269, 121] on button "Replace Customer" at bounding box center [276, 120] width 46 height 9
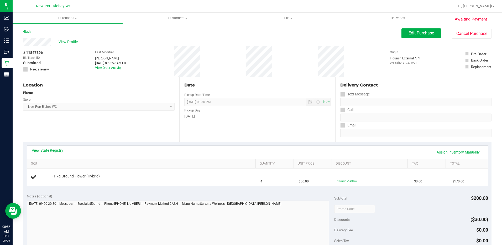
click at [55, 150] on link "View State Registry" at bounding box center [47, 150] width 31 height 5
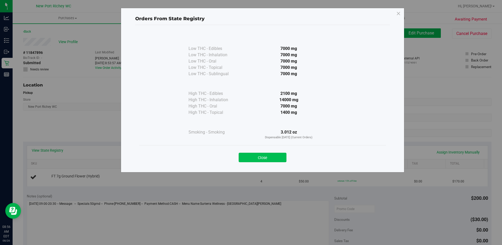
click at [260, 155] on button "Close" at bounding box center [263, 156] width 48 height 9
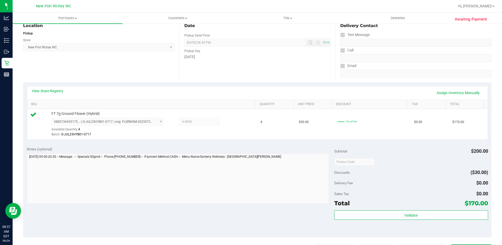
scroll to position [131, 0]
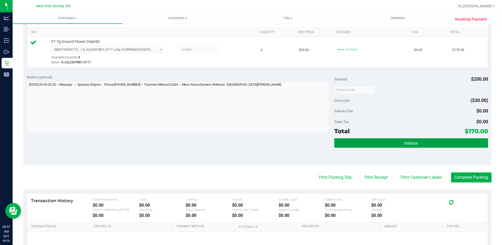
click at [409, 141] on span "Validate" at bounding box center [410, 143] width 13 height 4
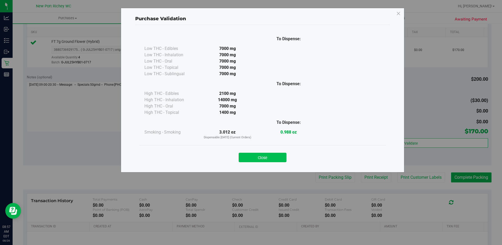
click at [258, 158] on button "Close" at bounding box center [263, 156] width 48 height 9
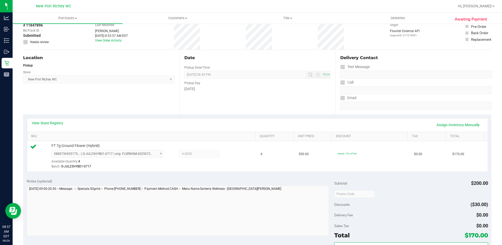
scroll to position [0, 0]
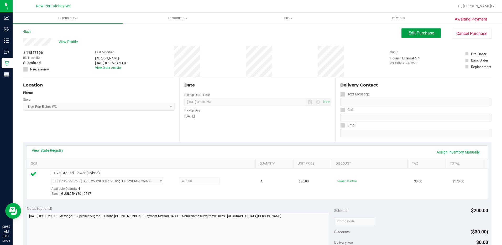
click at [416, 31] on span "Edit Purchase" at bounding box center [420, 32] width 25 height 5
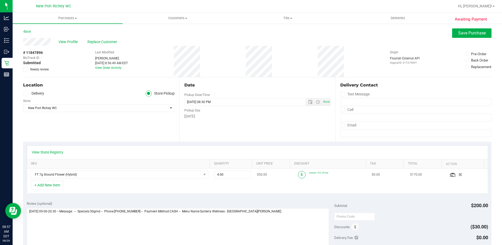
click at [301, 175] on icon at bounding box center [302, 174] width 2 height 3
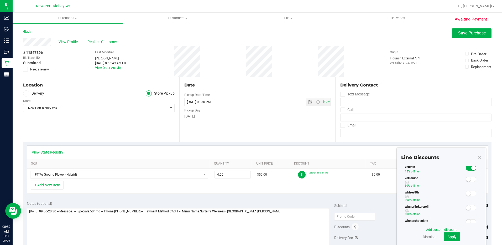
scroll to position [119, 0]
click at [466, 219] on span at bounding box center [471, 220] width 10 height 5
click at [470, 169] on span at bounding box center [471, 169] width 10 height 5
click at [448, 235] on span "Apply" at bounding box center [451, 236] width 9 height 4
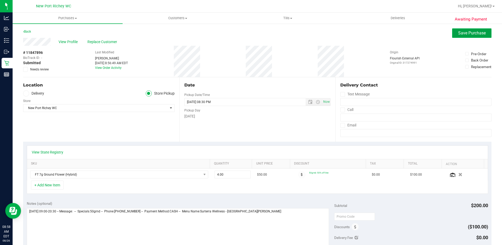
click at [465, 35] on button "Save Purchase" at bounding box center [471, 32] width 39 height 9
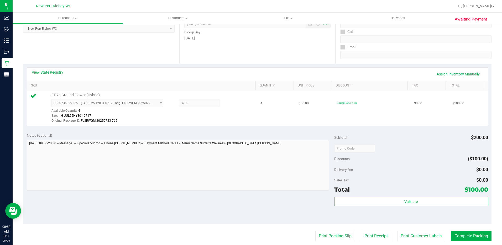
scroll to position [131, 0]
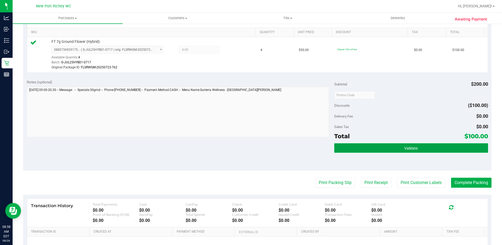
click at [413, 148] on span "Validate" at bounding box center [410, 148] width 13 height 4
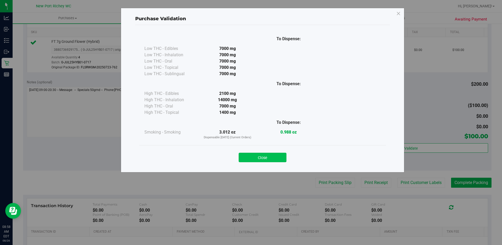
click at [265, 156] on button "Close" at bounding box center [263, 156] width 48 height 9
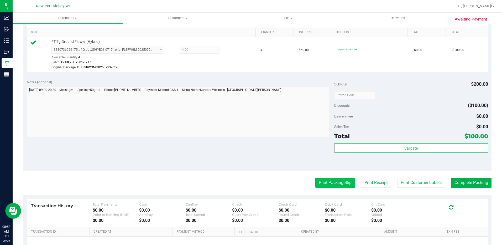
click at [326, 181] on button "Print Packing Slip" at bounding box center [335, 182] width 40 height 10
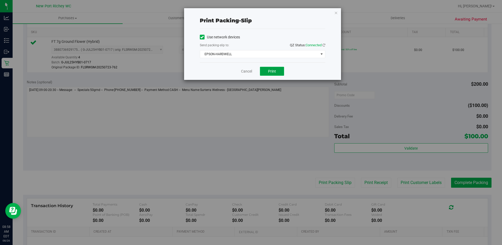
click at [271, 72] on span "Print" at bounding box center [272, 71] width 8 height 4
drag, startPoint x: 244, startPoint y: 71, endPoint x: 251, endPoint y: 83, distance: 13.5
click at [244, 71] on link "Cancel" at bounding box center [246, 72] width 11 height 6
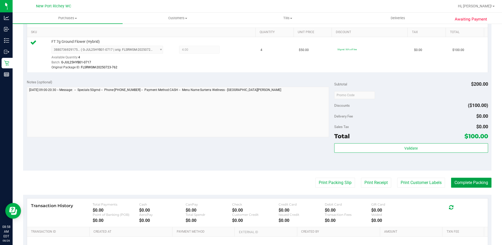
click at [456, 180] on button "Complete Packing" at bounding box center [471, 182] width 40 height 10
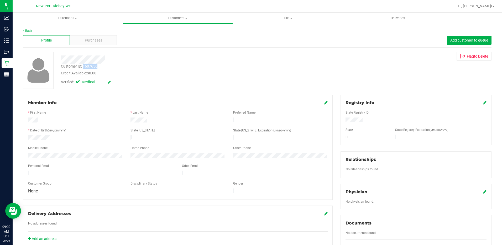
drag, startPoint x: 97, startPoint y: 67, endPoint x: 84, endPoint y: 66, distance: 13.4
click at [84, 66] on div "Customer ID: 1607656" at bounding box center [79, 67] width 36 height 6
copy div "1607656"
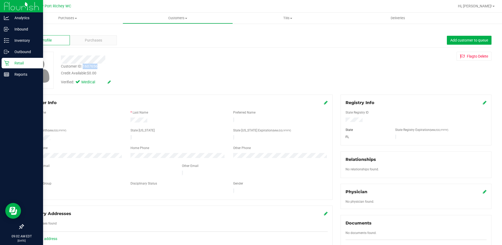
click at [18, 62] on p "Retail" at bounding box center [24, 63] width 31 height 6
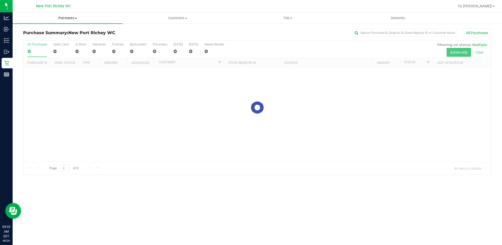
click at [75, 18] on span at bounding box center [76, 18] width 2 height 1
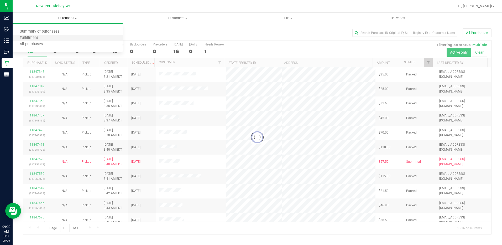
click at [48, 39] on li "Fulfillment" at bounding box center [68, 38] width 110 height 6
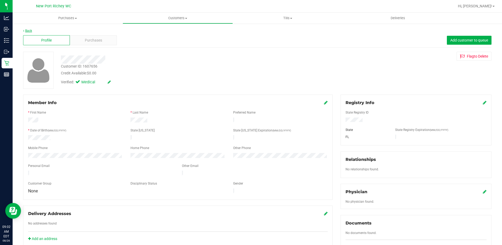
click at [30, 31] on link "Back" at bounding box center [27, 31] width 9 height 4
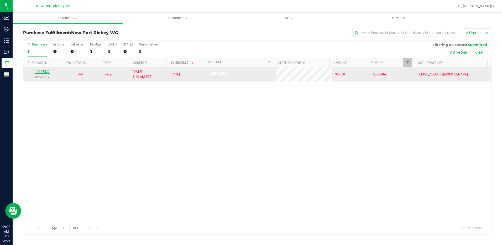
click at [43, 71] on link "11847520" at bounding box center [42, 72] width 15 height 4
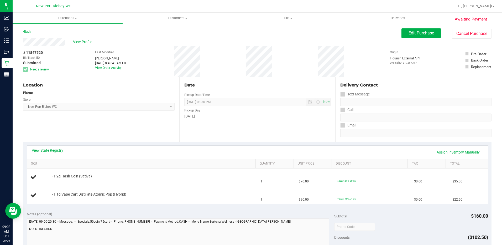
click at [47, 150] on link "View State Registry" at bounding box center [47, 150] width 31 height 5
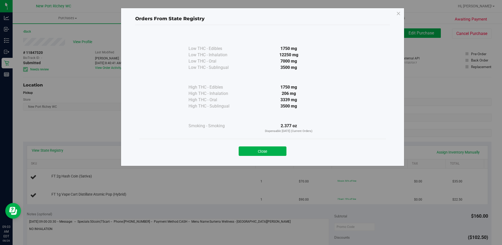
click at [260, 156] on div "Close" at bounding box center [262, 149] width 247 height 21
click at [271, 152] on button "Close" at bounding box center [263, 150] width 48 height 9
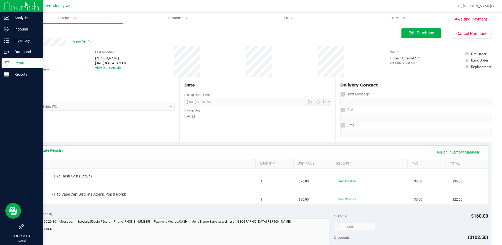
click at [26, 61] on p "Retail" at bounding box center [24, 63] width 31 height 6
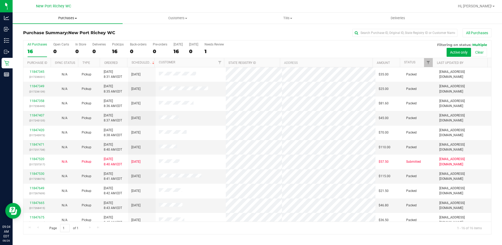
click at [76, 18] on span at bounding box center [76, 18] width 2 height 1
click at [43, 38] on span "Fulfillment" at bounding box center [29, 38] width 33 height 4
